Goal: Find specific page/section: Find specific page/section

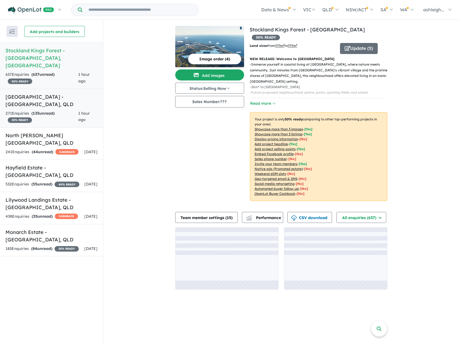
click at [48, 100] on h5 "Paradise Lakes Estate - Willawong , QLD" at bounding box center [52, 100] width 92 height 15
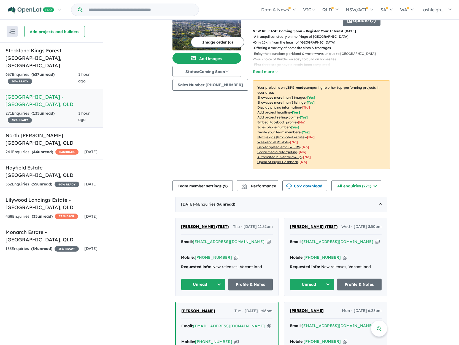
scroll to position [28, 0]
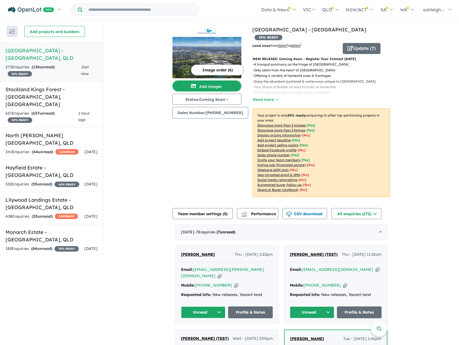
scroll to position [0, 0]
